Goal: Navigation & Orientation: Find specific page/section

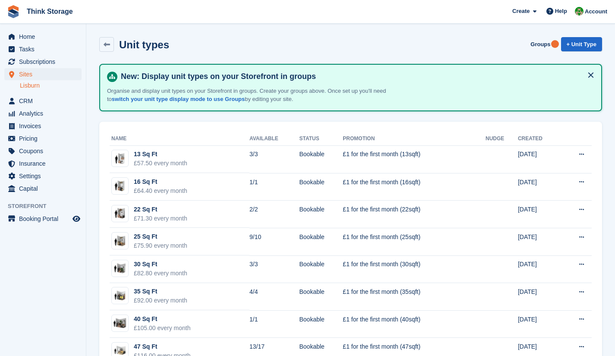
click at [34, 85] on link "Lisburn" at bounding box center [51, 86] width 62 height 8
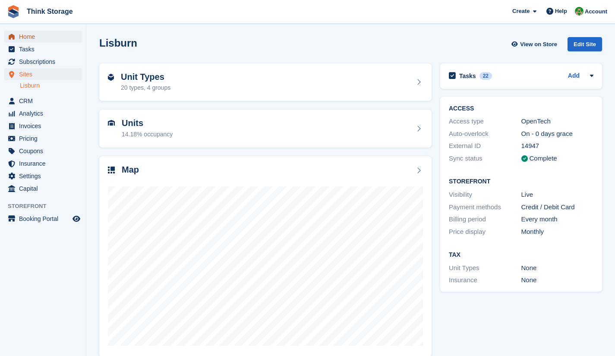
click at [21, 39] on span "Home" at bounding box center [45, 37] width 52 height 12
